Goal: Task Accomplishment & Management: Complete application form

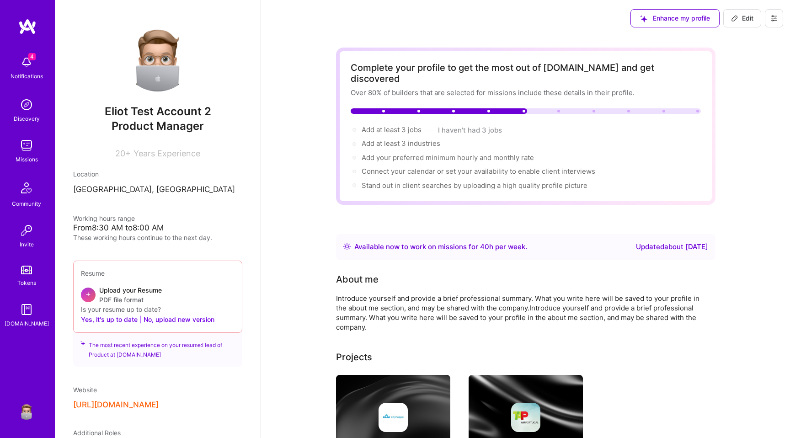
click at [779, 15] on button at bounding box center [774, 18] width 18 height 18
click at [750, 41] on button "Settings" at bounding box center [749, 38] width 69 height 23
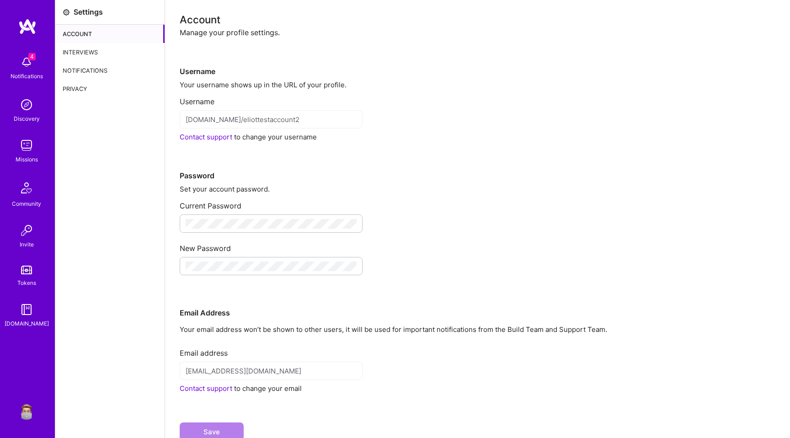
click at [108, 50] on div "Interviews" at bounding box center [109, 52] width 109 height 18
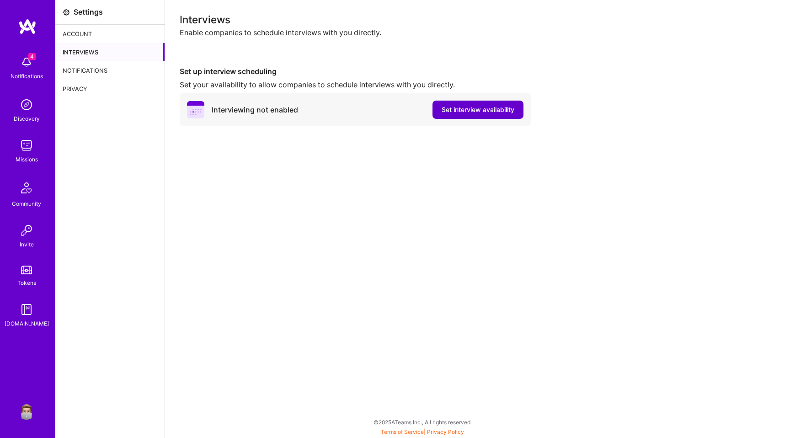
click at [480, 112] on span "Set interview availability" at bounding box center [478, 109] width 73 height 9
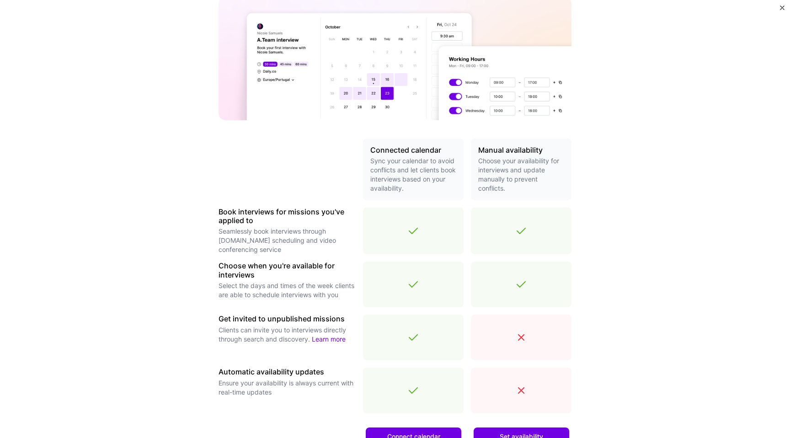
scroll to position [203, 0]
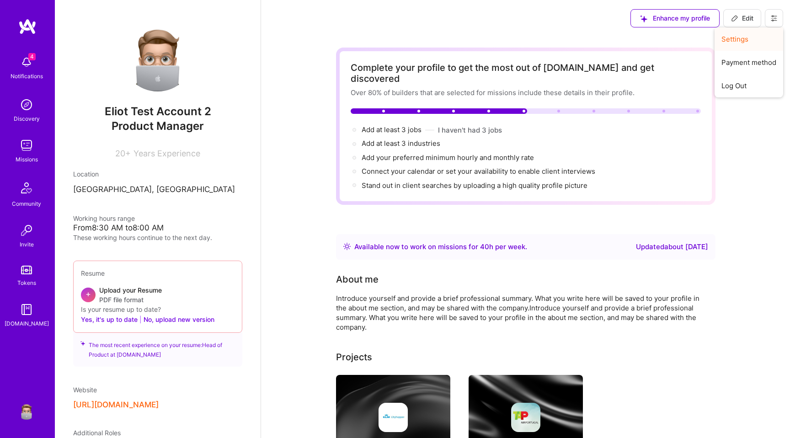
click at [747, 43] on button "Settings" at bounding box center [749, 38] width 69 height 23
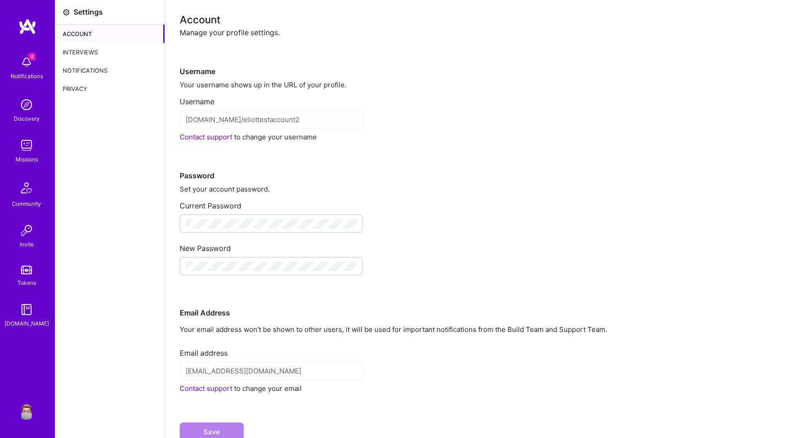
click at [25, 407] on img at bounding box center [26, 411] width 18 height 18
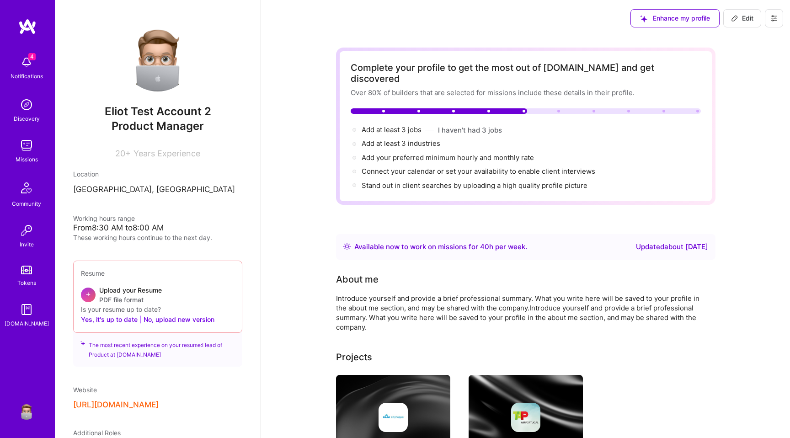
click at [786, 17] on div "Enhance my profile Edit" at bounding box center [707, 18] width 166 height 37
click at [777, 13] on button at bounding box center [774, 18] width 18 height 18
click at [750, 37] on button "Settings" at bounding box center [749, 38] width 69 height 23
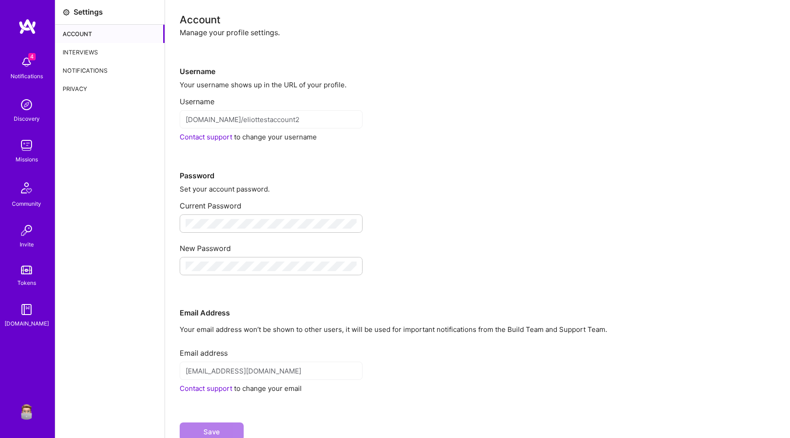
click at [89, 43] on div "Interviews" at bounding box center [109, 52] width 109 height 18
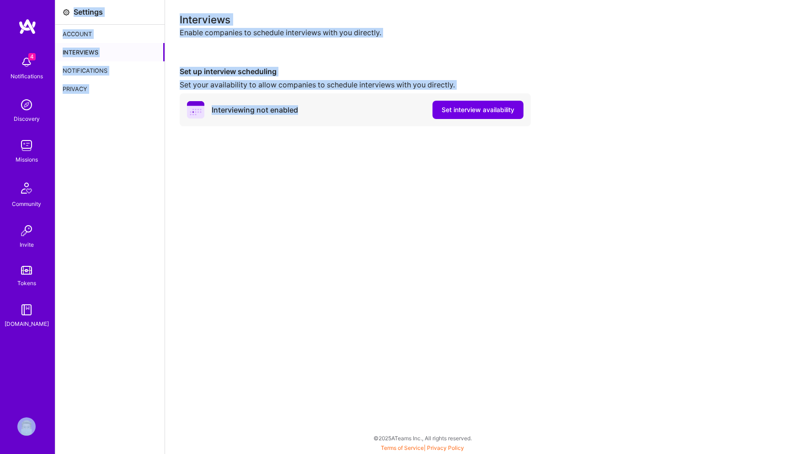
drag, startPoint x: 0, startPoint y: 453, endPoint x: 258, endPoint y: 241, distance: 334.0
click at [258, 241] on div "4 4 Notifications Discovery Missions Community Invite Tokens A.Guide Profile Cl…" at bounding box center [395, 224] width 790 height 449
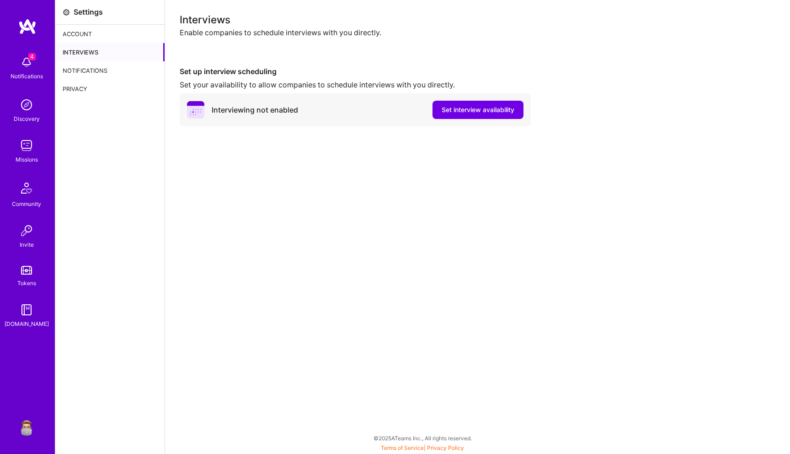
click at [371, 27] on div "Interviews Enable companies to schedule interviews with you directly." at bounding box center [478, 26] width 596 height 23
click at [494, 112] on span "Set interview availability" at bounding box center [478, 109] width 73 height 9
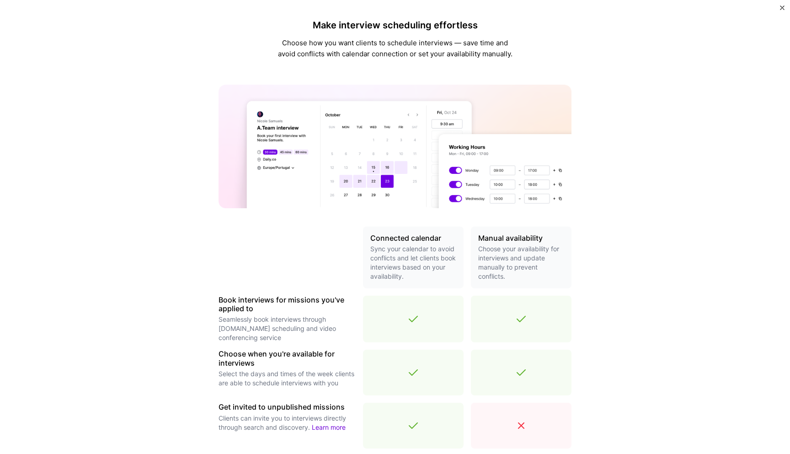
scroll to position [187, 0]
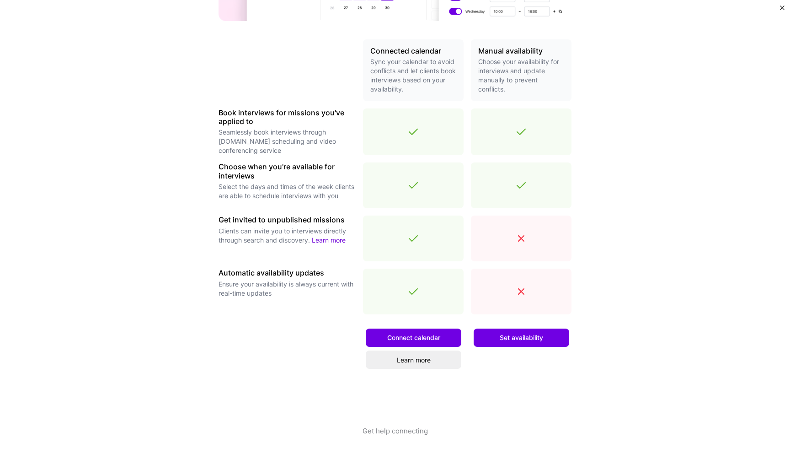
click at [510, 348] on div "Set availability" at bounding box center [521, 373] width 101 height 104
click at [513, 341] on span "Set availability" at bounding box center [521, 337] width 43 height 9
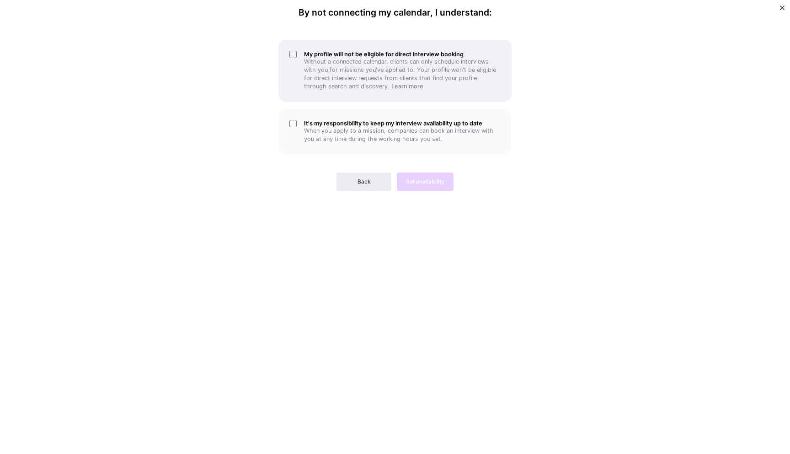
click at [297, 51] on div "My profile will not be eligible for direct interview booking Without a connecte…" at bounding box center [395, 71] width 233 height 62
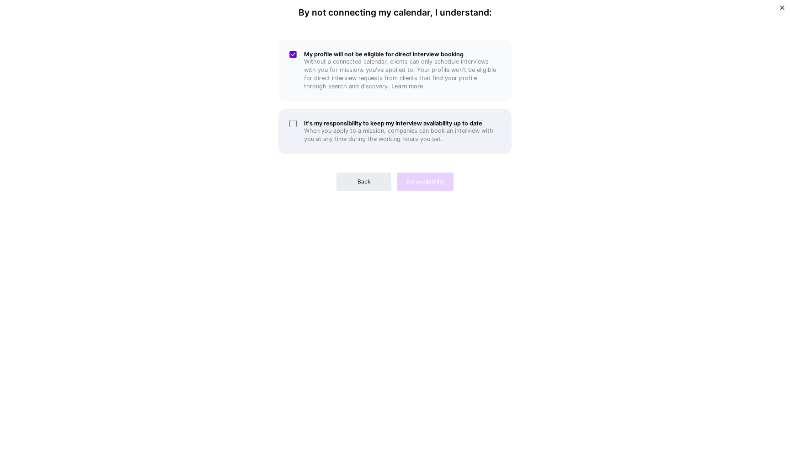
click at [294, 124] on div "It's my responsibility to keep my interview availability up to date When you ap…" at bounding box center [395, 131] width 233 height 45
click at [427, 181] on span "Set availability" at bounding box center [425, 181] width 38 height 8
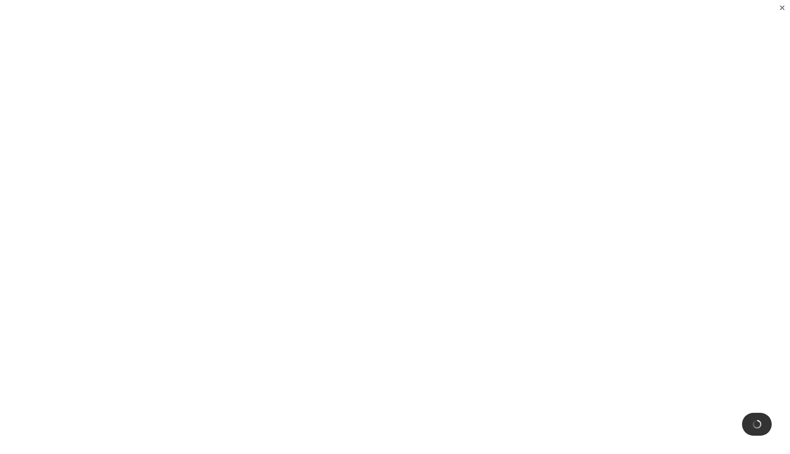
click at [781, 7] on img "Close" at bounding box center [782, 7] width 5 height 5
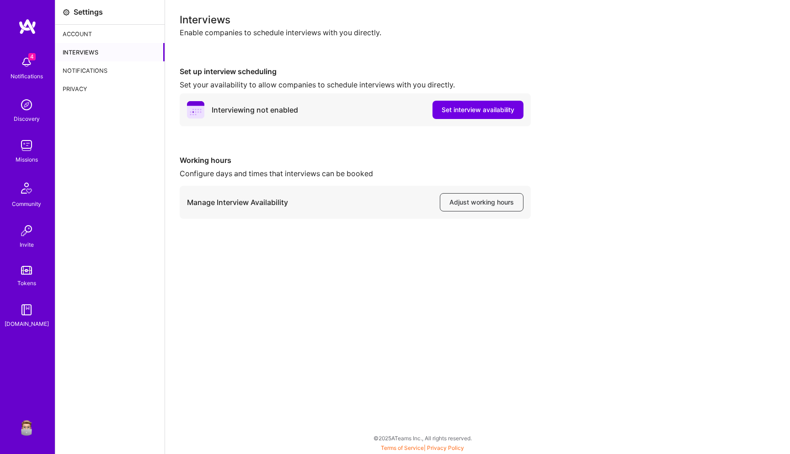
click at [30, 155] on div "Missions" at bounding box center [27, 160] width 22 height 10
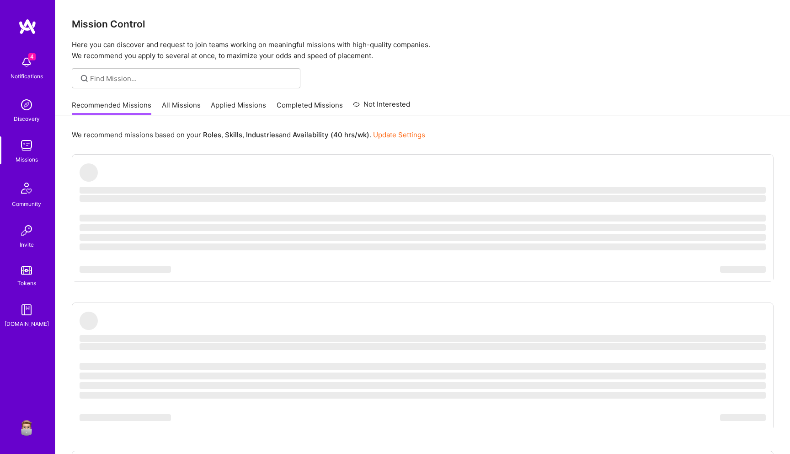
click at [192, 110] on link "All Missions" at bounding box center [181, 107] width 39 height 15
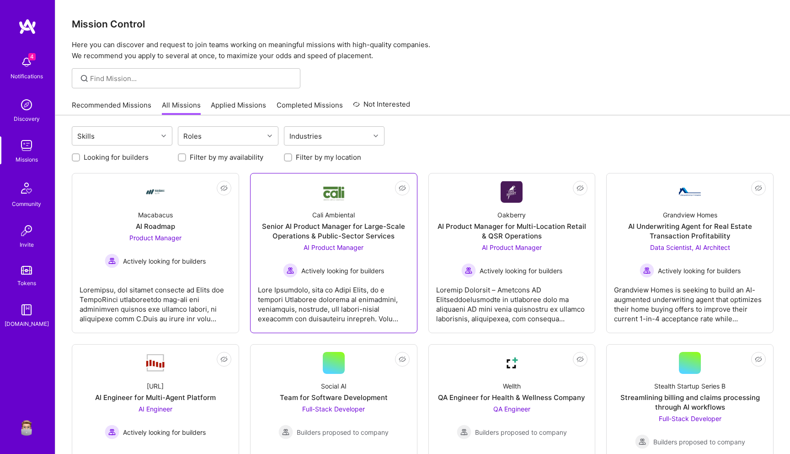
click at [279, 251] on div "Cali Ambiental Senior AI Product Manager for Large-Scale Operations & Public-Se…" at bounding box center [334, 240] width 152 height 75
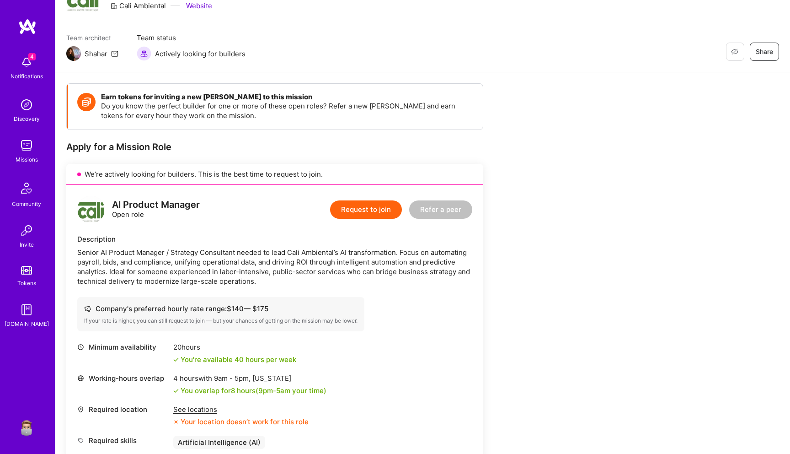
scroll to position [51, 0]
click at [362, 202] on button "Request to join" at bounding box center [366, 208] width 72 height 18
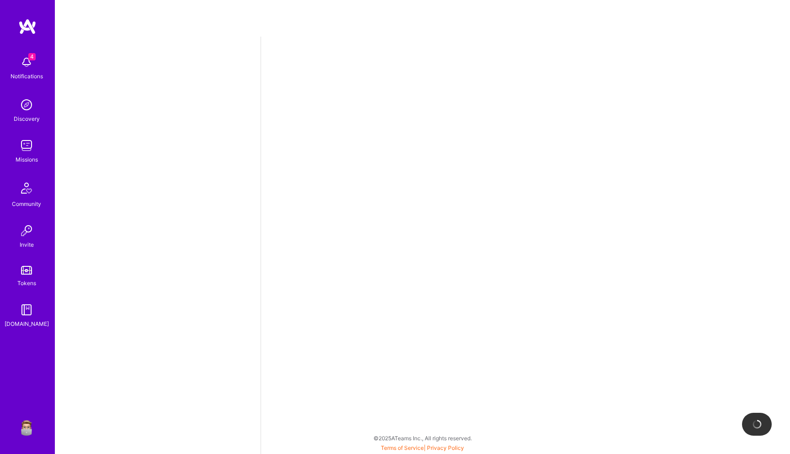
select select "US"
